Goal: Information Seeking & Learning: Check status

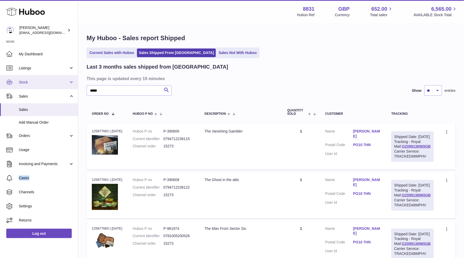
click at [28, 84] on link "Stock" at bounding box center [39, 82] width 78 height 14
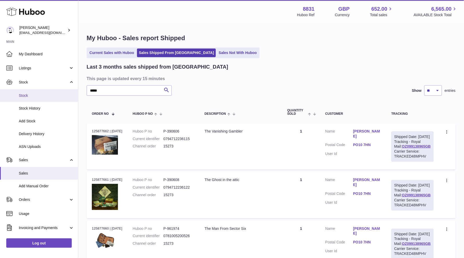
click at [27, 98] on link "Stock" at bounding box center [39, 95] width 78 height 13
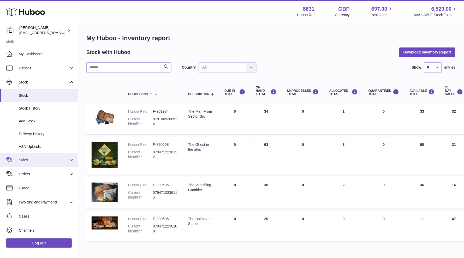
scroll to position [0, 0]
click at [51, 164] on link "Sales" at bounding box center [39, 160] width 78 height 14
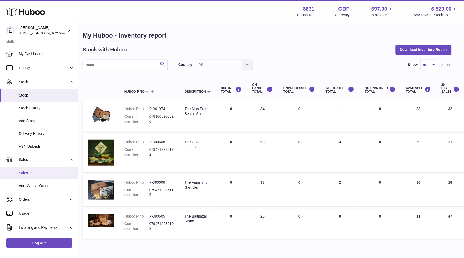
scroll to position [1, 0]
click at [41, 170] on span "Sales" at bounding box center [46, 172] width 55 height 5
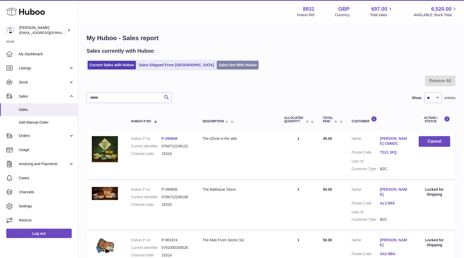
click at [219, 67] on link "Sales Not With Huboo" at bounding box center [238, 65] width 42 height 9
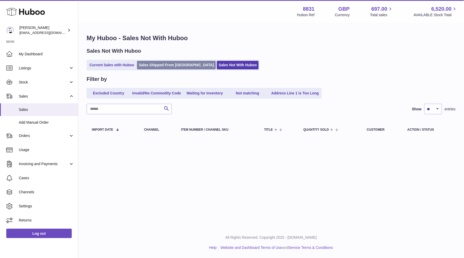
click at [175, 66] on link "Sales Shipped From [GEOGRAPHIC_DATA]" at bounding box center [176, 65] width 79 height 9
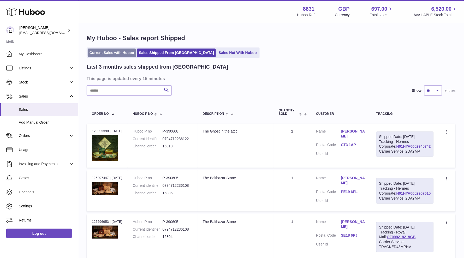
click at [116, 55] on link "Current Sales with Huboo" at bounding box center [112, 52] width 48 height 9
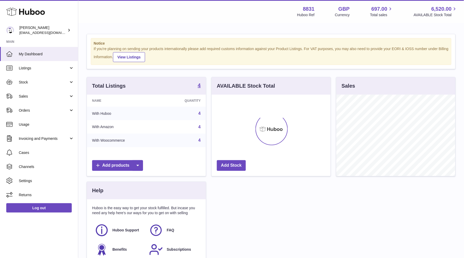
scroll to position [81, 119]
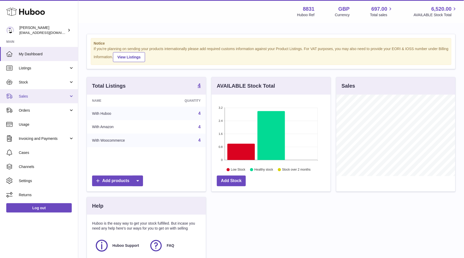
click at [28, 96] on span "Sales" at bounding box center [44, 96] width 50 height 5
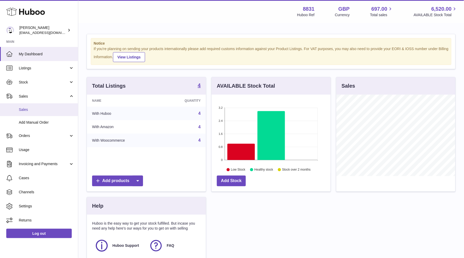
click at [24, 107] on span "Sales" at bounding box center [46, 109] width 55 height 5
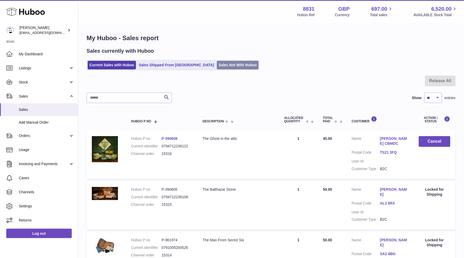
click at [217, 64] on link "Sales Not With Huboo" at bounding box center [238, 65] width 42 height 9
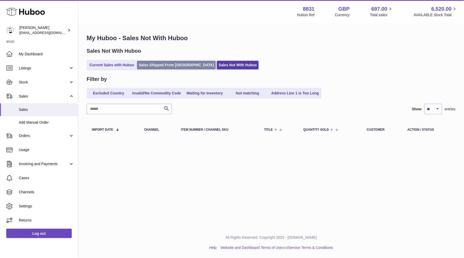
click at [159, 67] on link "Sales Shipped From [GEOGRAPHIC_DATA]" at bounding box center [176, 65] width 79 height 9
